Goal: Check status

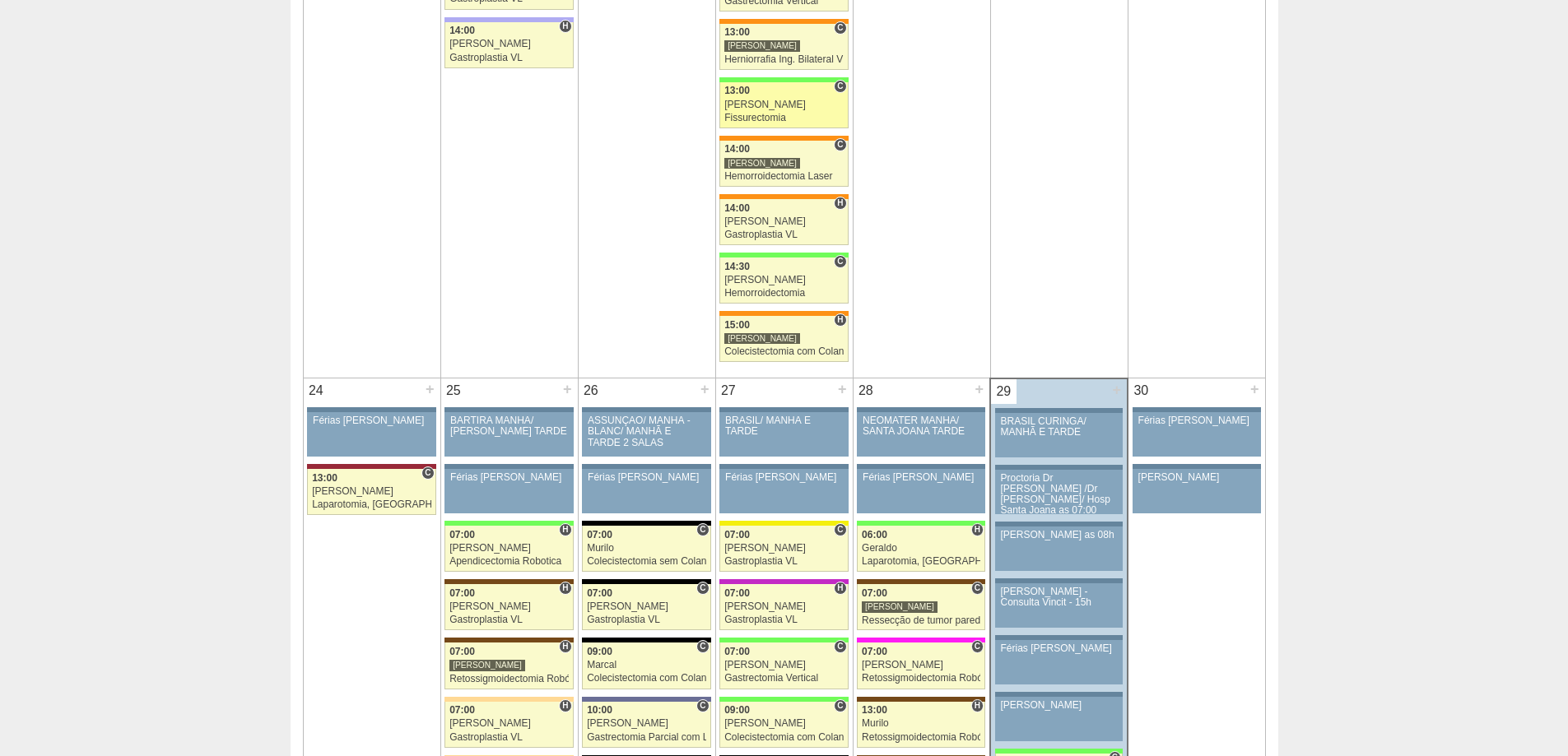
scroll to position [3128, 0]
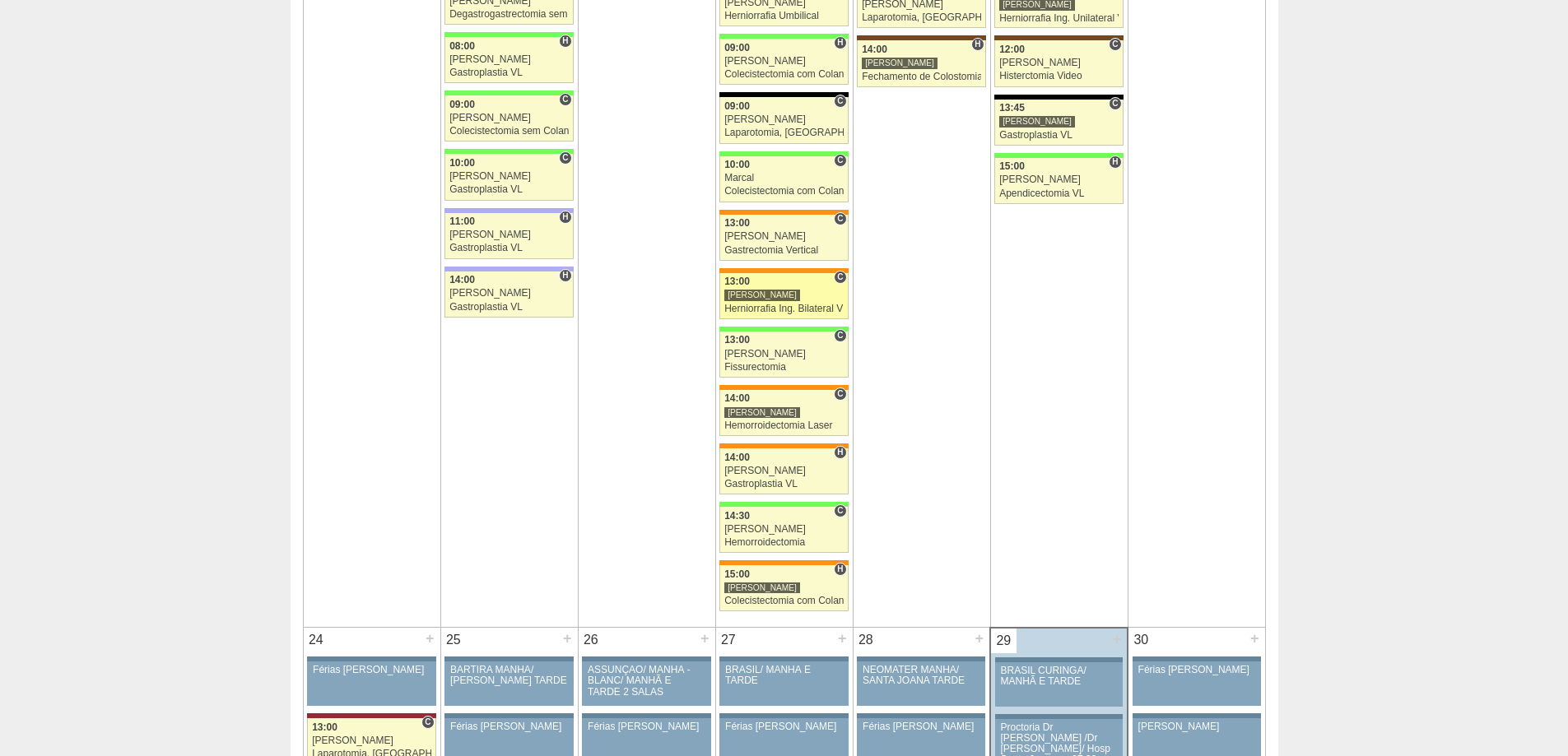
click at [769, 292] on div "[PERSON_NAME]" at bounding box center [762, 295] width 76 height 12
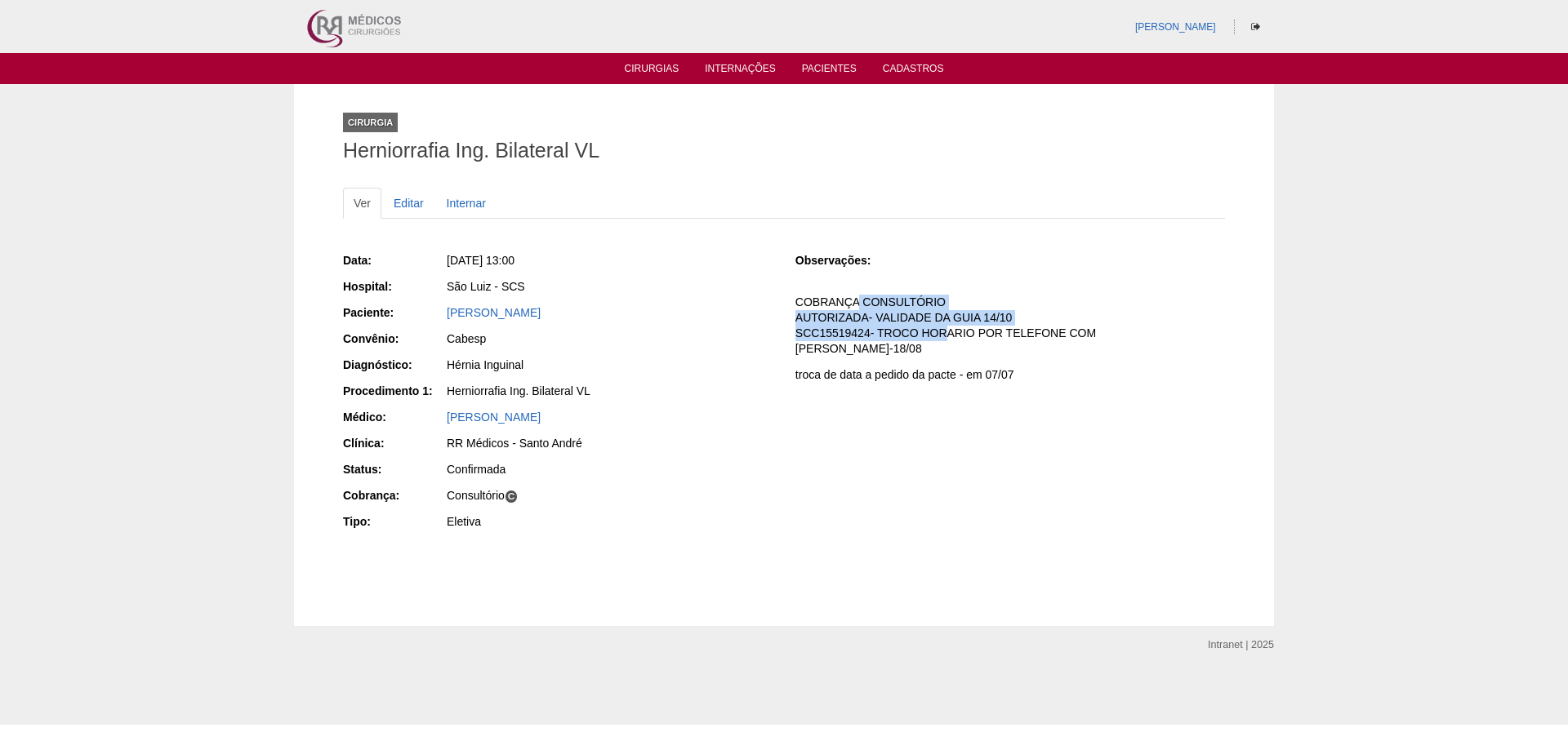
drag, startPoint x: 859, startPoint y: 300, endPoint x: 934, endPoint y: 343, distance: 86.5
click at [934, 343] on div "Observações: COBRANÇA CONSULTÓRIO AUTORIZADA- VALIDADE DA GUIA 14/10 SCC1551942…" at bounding box center [1010, 323] width 429 height 140
click at [935, 344] on div "Observações: COBRANÇA CONSULTÓRIO AUTORIZADA- VALIDADE DA GUIA 14/10 SCC1551942…" at bounding box center [1010, 323] width 429 height 140
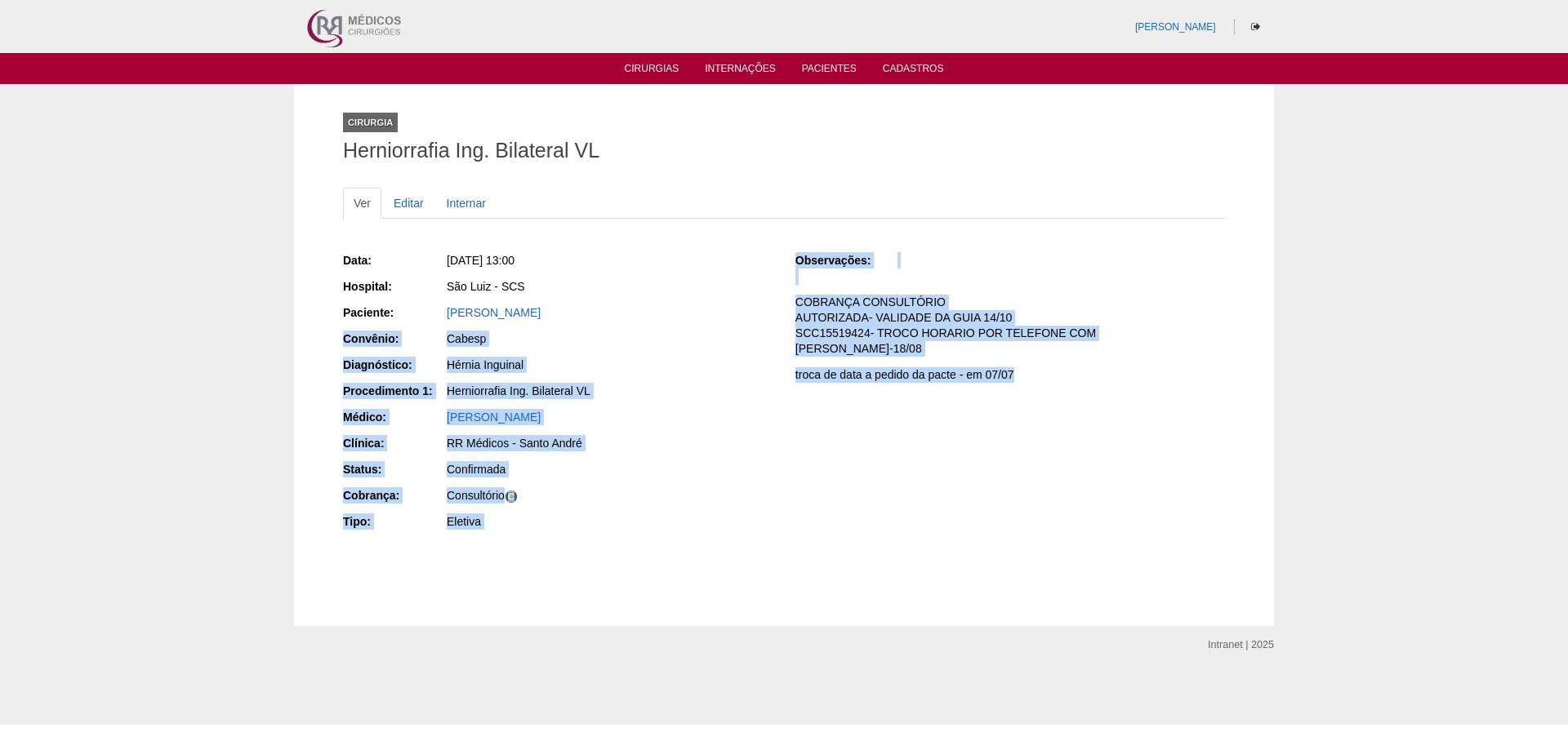
drag, startPoint x: 1012, startPoint y: 361, endPoint x: 762, endPoint y: 301, distance: 257.1
click at [762, 301] on div "Data: Qua, 20/08/2025 - 13:00 Hospital: São Luiz - SCS Paciente: Vera Lúcia Vie…" at bounding box center [783, 393] width 882 height 293
click at [1032, 387] on div "Data: Qua, 20/08/2025 - 13:00 Hospital: São Luiz - SCS Paciente: Vera Lúcia Vie…" at bounding box center [783, 393] width 882 height 293
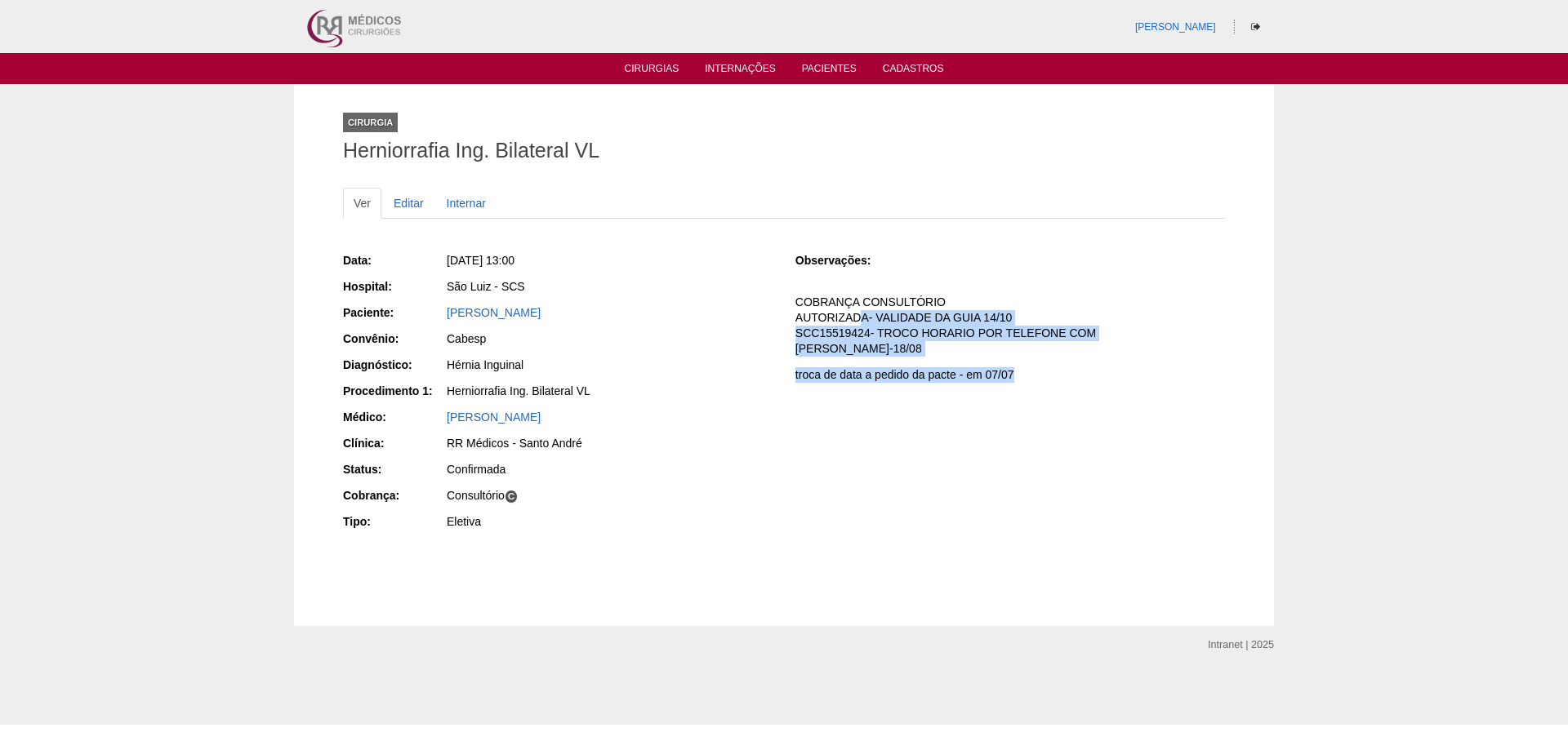
drag, startPoint x: 1013, startPoint y: 362, endPoint x: 856, endPoint y: 323, distance: 161.8
click at [856, 323] on div "Observações: COBRANÇA CONSULTÓRIO AUTORIZADA- VALIDADE DA GUIA 14/10 SCC1551942…" at bounding box center [1010, 323] width 429 height 140
click at [856, 323] on p "COBRANÇA CONSULTÓRIO AUTORIZADA- VALIDADE DA GUIA 14/10 SCC15519424- TROCO HORA…" at bounding box center [1010, 326] width 429 height 62
